Goal: Information Seeking & Learning: Learn about a topic

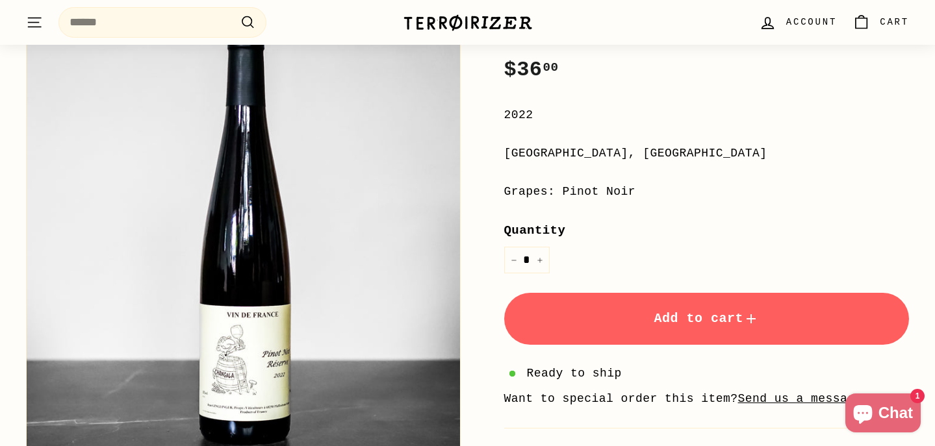
scroll to position [270, 0]
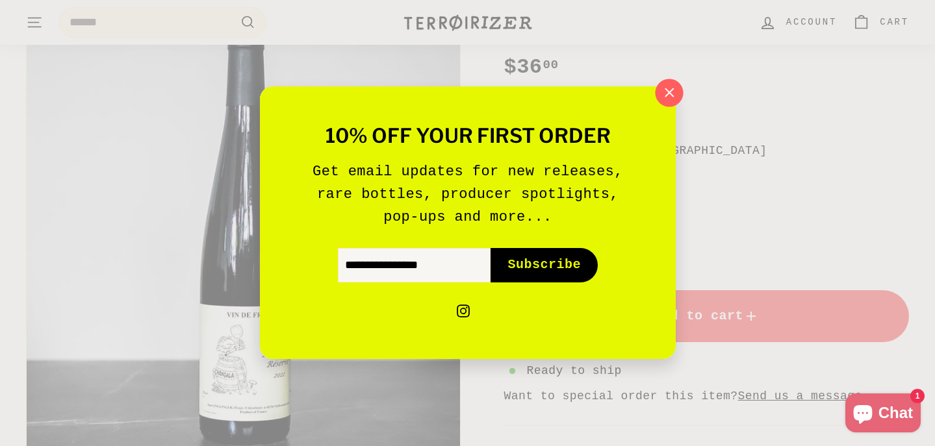
click at [668, 97] on icon "button" at bounding box center [668, 92] width 19 height 19
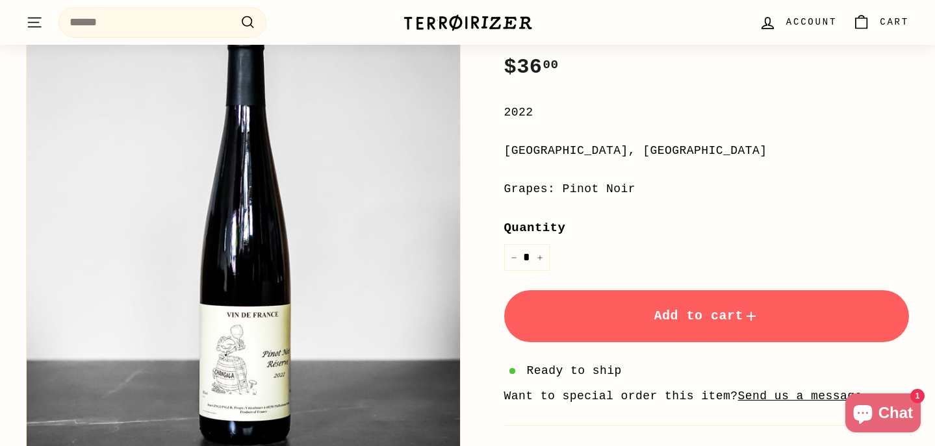
click at [234, 371] on button "Zoom" at bounding box center [243, 236] width 433 height 433
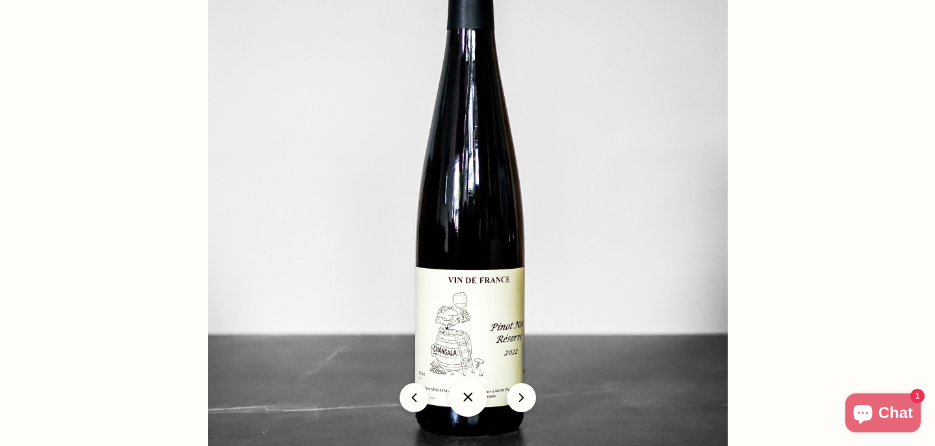
click at [464, 402] on button at bounding box center [467, 397] width 39 height 39
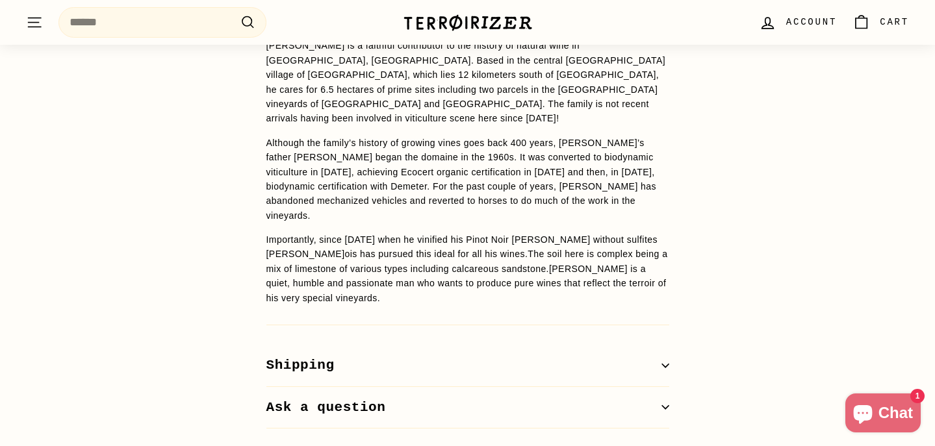
scroll to position [1058, 0]
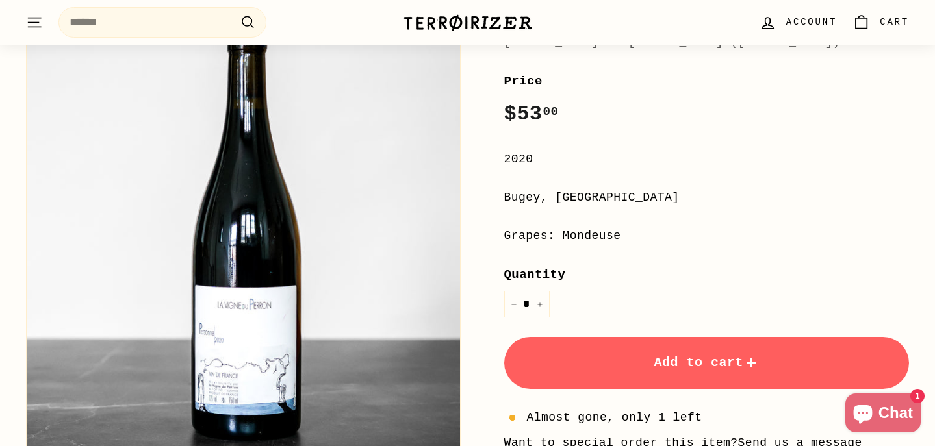
scroll to position [225, 0]
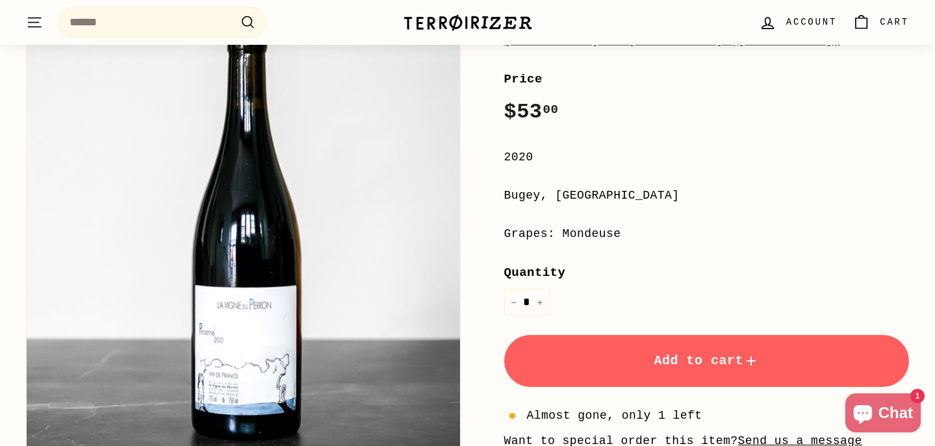
drag, startPoint x: 562, startPoint y: 234, endPoint x: 620, endPoint y: 236, distance: 57.8
click at [620, 236] on div "Grapes: Mondeuse" at bounding box center [706, 234] width 405 height 19
copy div "Mondeuse"
